Goal: Information Seeking & Learning: Learn about a topic

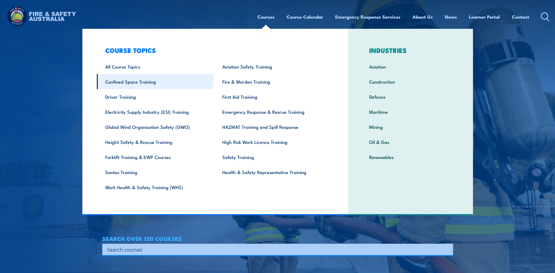
click at [137, 83] on link "Confined Space Training" at bounding box center [155, 81] width 117 height 15
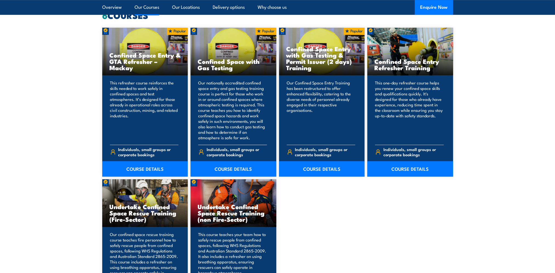
scroll to position [411, 0]
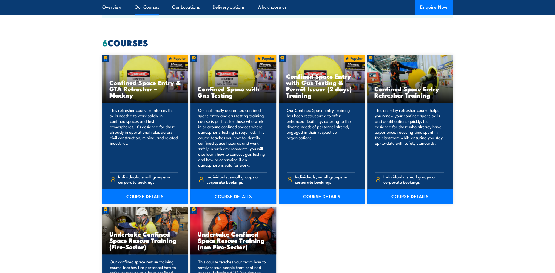
click at [227, 138] on p "Our nationally accredited confined space entry and gas testing training course …" at bounding box center [232, 137] width 69 height 60
click at [230, 198] on link "COURSE DETAILS" at bounding box center [233, 195] width 86 height 15
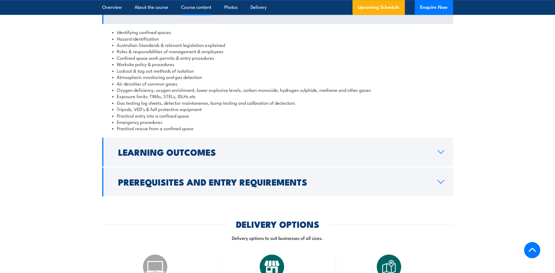
scroll to position [658, 0]
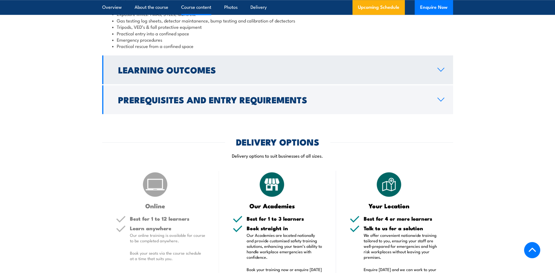
click at [251, 84] on link "Learning Outcomes" at bounding box center [277, 69] width 351 height 29
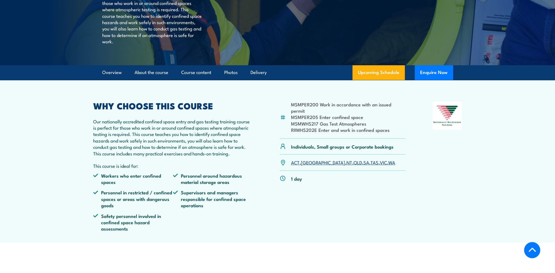
scroll to position [62, 0]
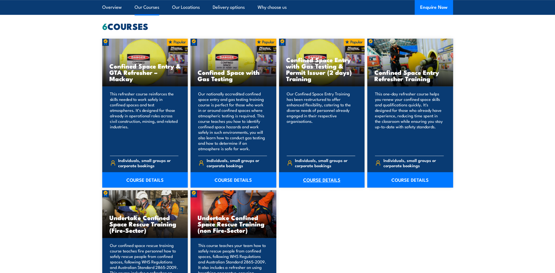
click at [322, 182] on link "COURSE DETAILS" at bounding box center [322, 179] width 86 height 15
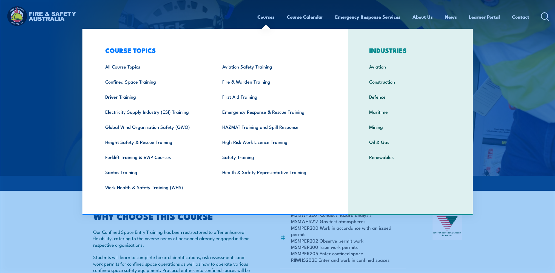
click at [264, 15] on link "Courses" at bounding box center [265, 17] width 17 height 15
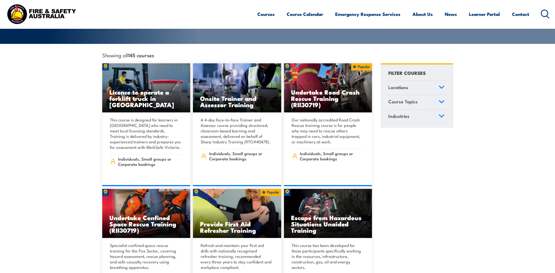
scroll to position [27, 0]
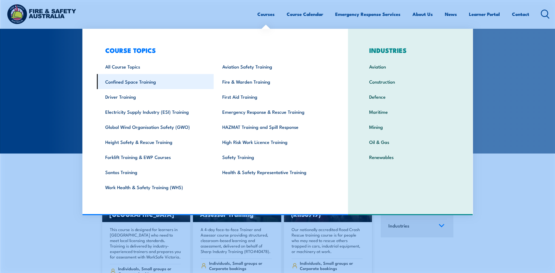
click at [136, 85] on link "Confined Space Training" at bounding box center [155, 81] width 117 height 15
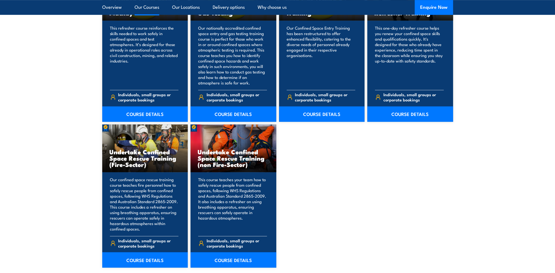
scroll to position [411, 0]
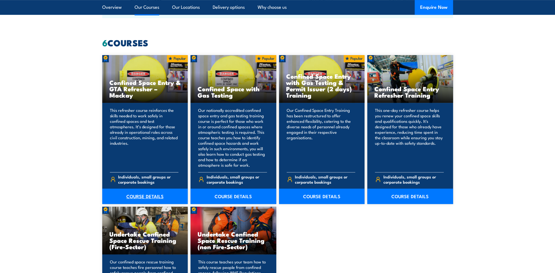
click at [145, 193] on link "COURSE DETAILS" at bounding box center [145, 195] width 86 height 15
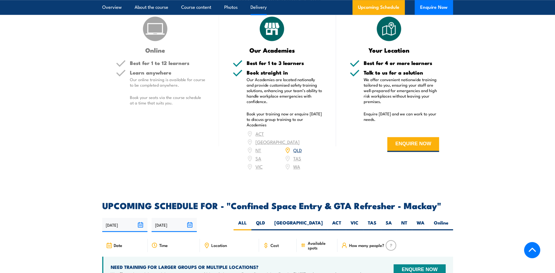
scroll to position [767, 0]
